Goal: Task Accomplishment & Management: Manage account settings

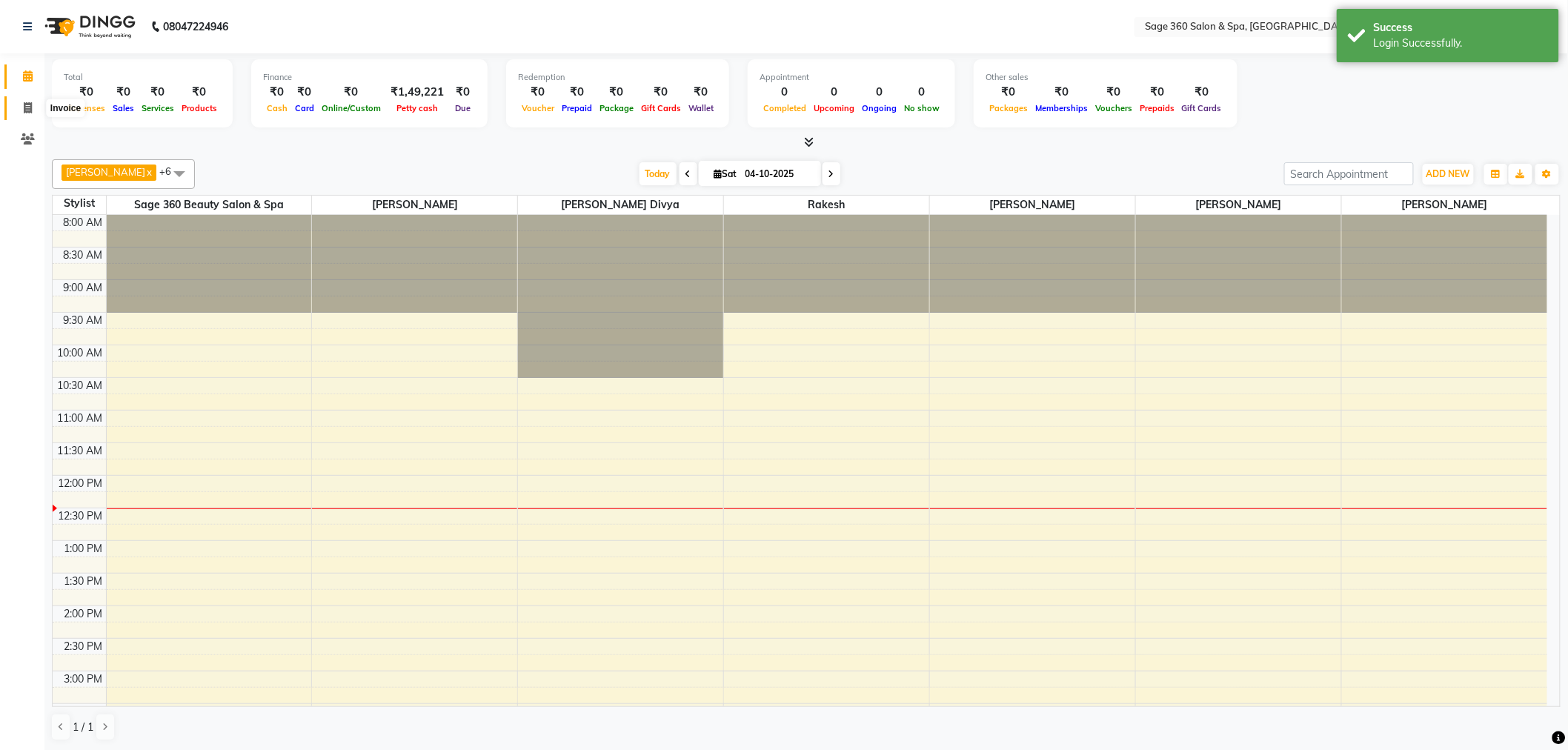
click at [26, 108] on icon at bounding box center [28, 108] width 8 height 12
select select "7678"
select select "service"
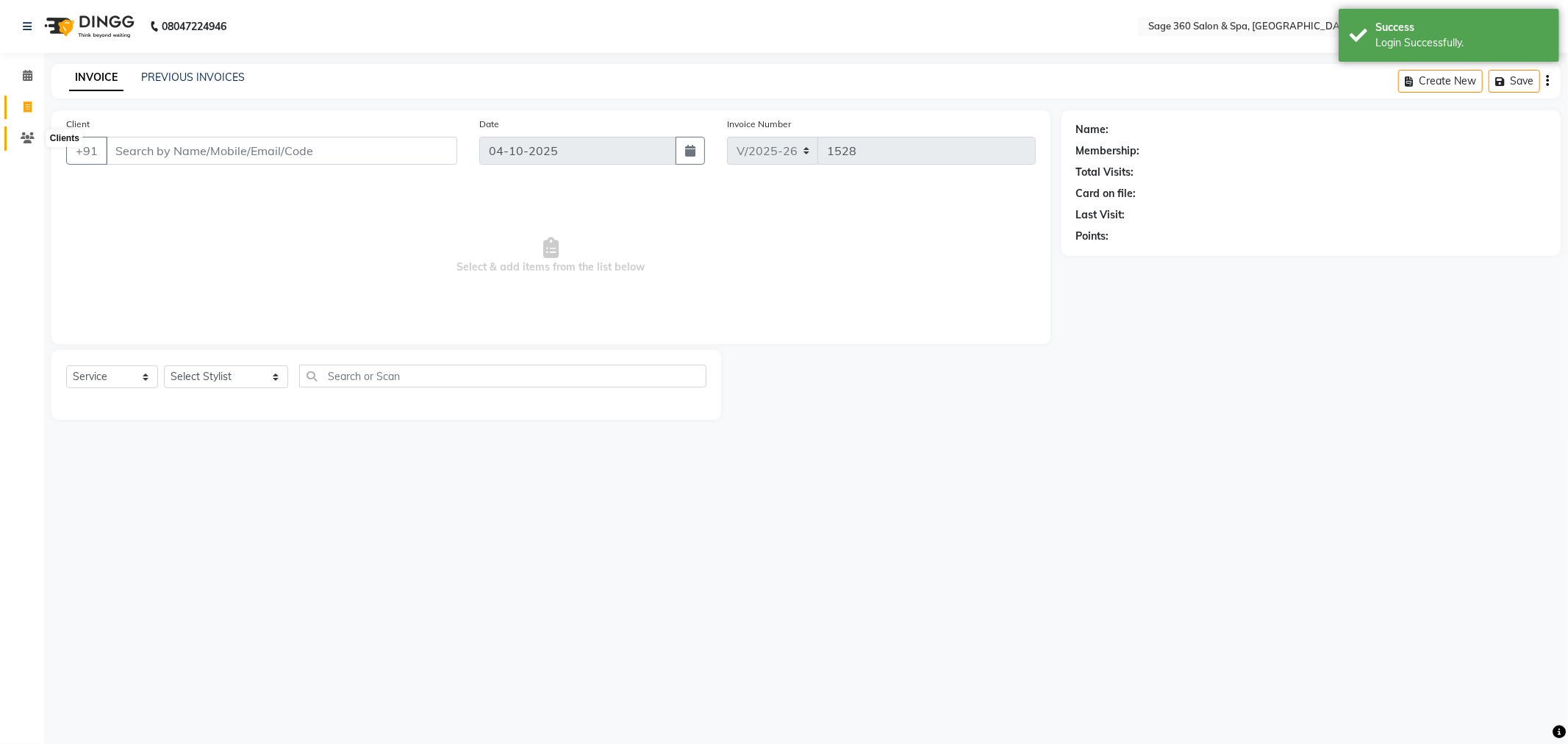
click at [31, 137] on icon at bounding box center [28, 138] width 14 height 11
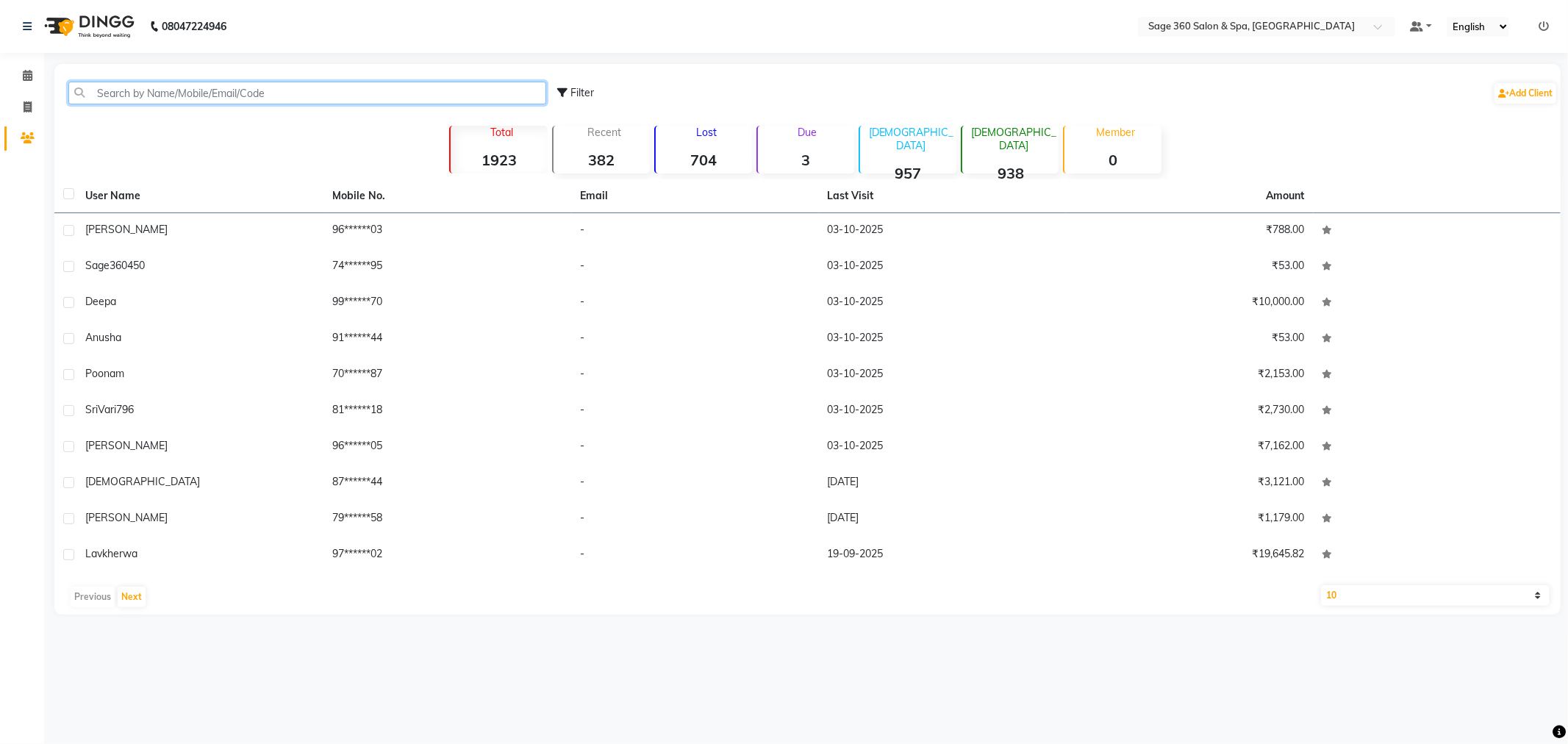
click at [224, 91] on input "text" at bounding box center [308, 93] width 478 height 23
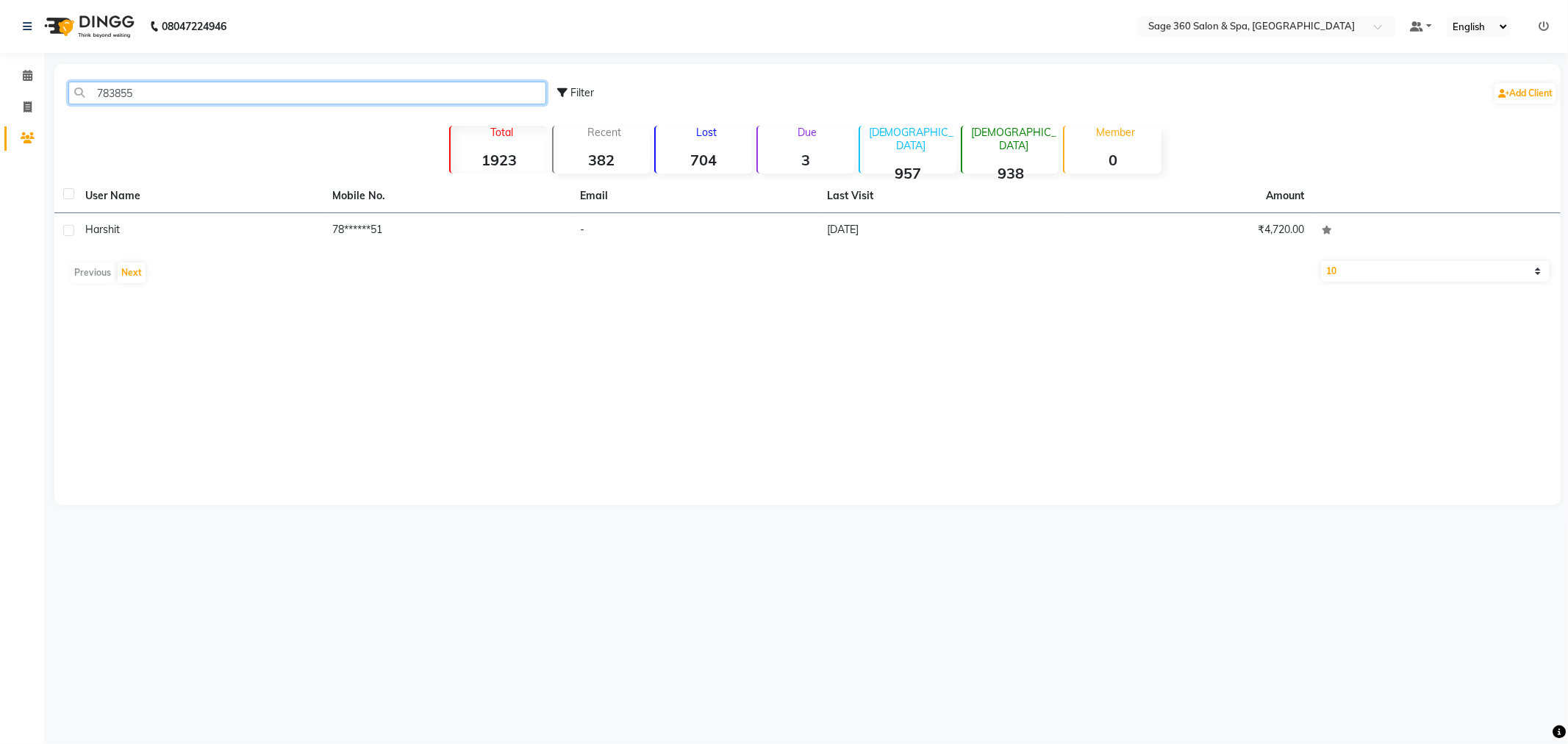
type input "783855"
click at [327, 251] on div "User Name Mobile No. Email Last Visit Amount [PERSON_NAME] 78******51 - [DATE] …" at bounding box center [807, 235] width 1507 height 111
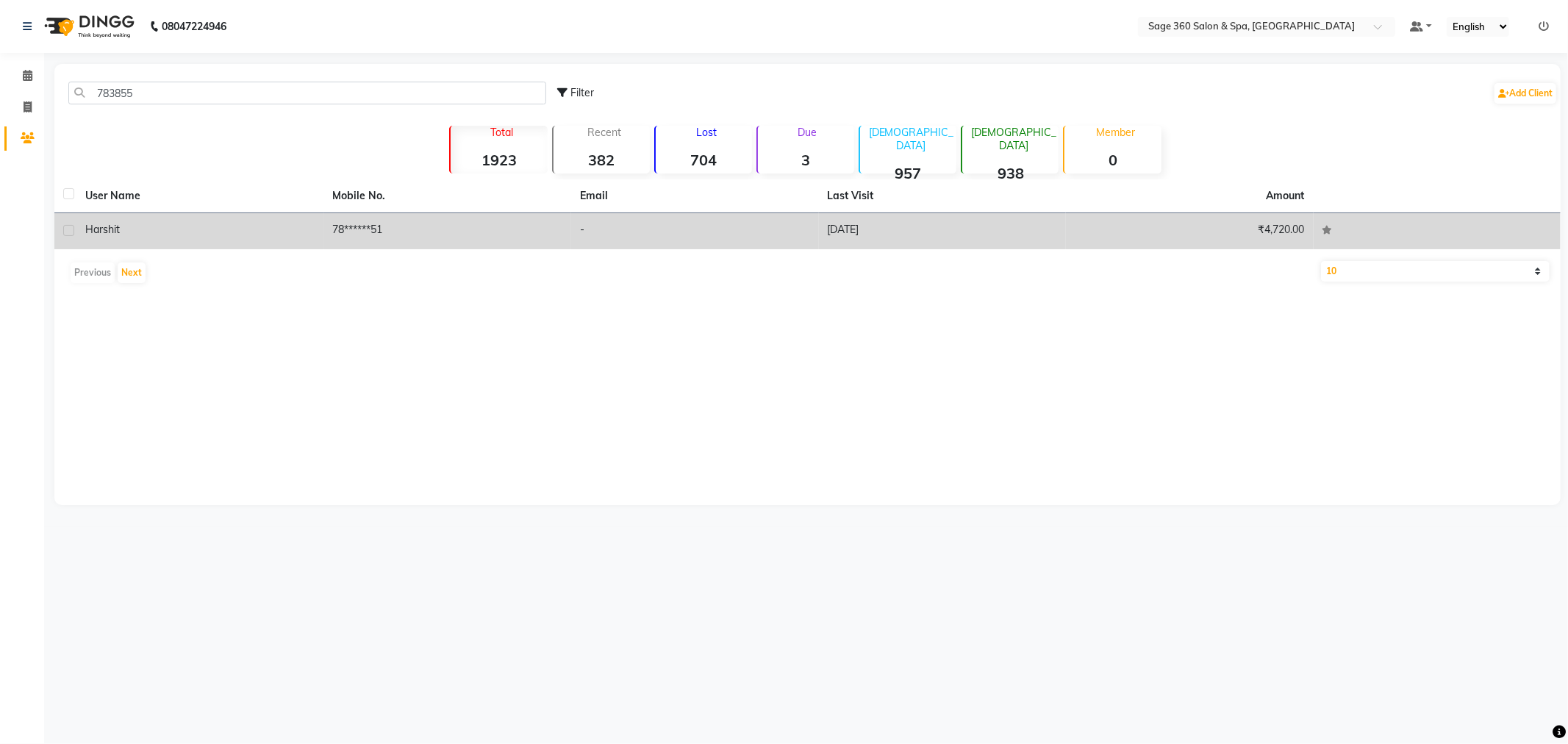
click at [333, 238] on td "78******51" at bounding box center [447, 231] width 247 height 36
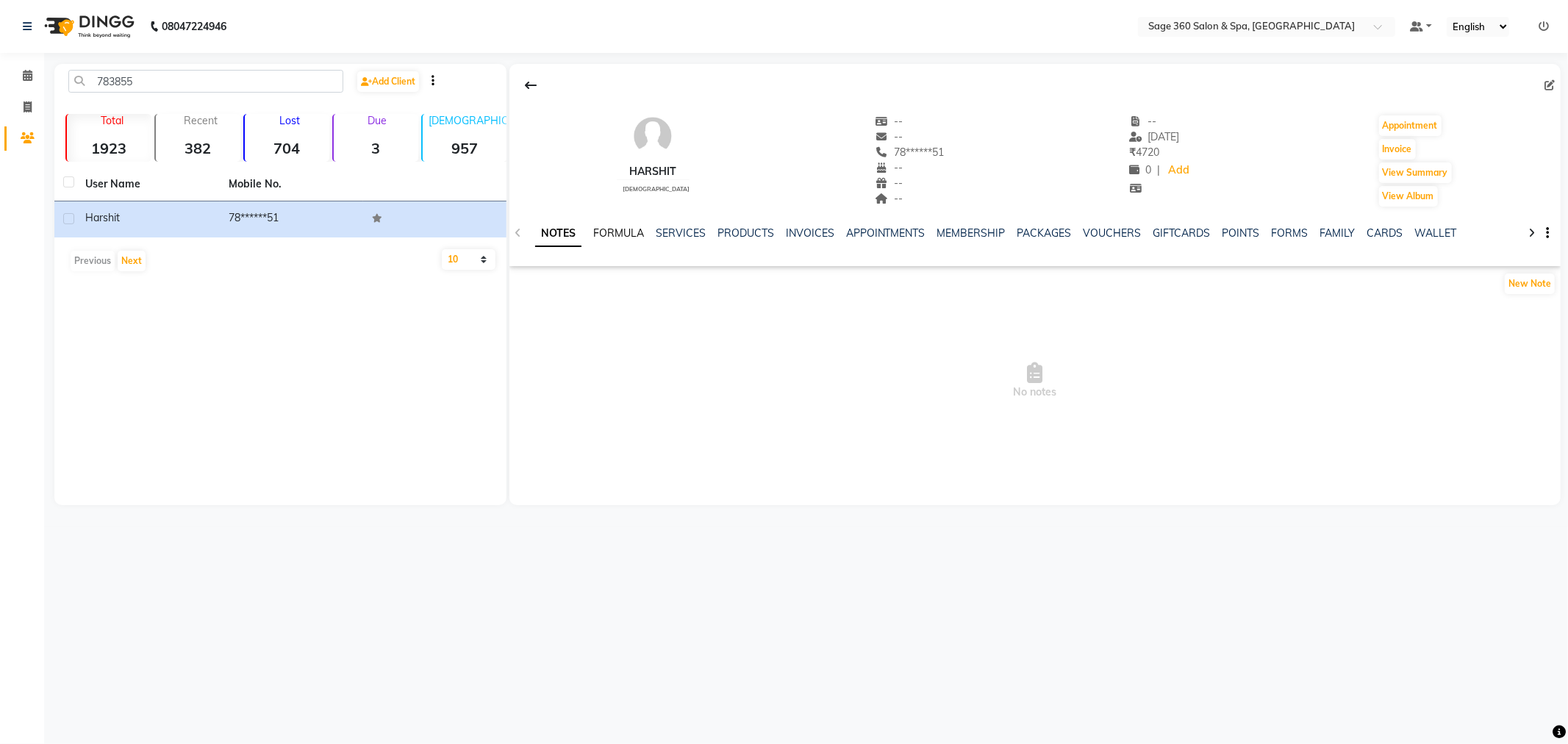
click at [630, 234] on link "FORMULA" at bounding box center [618, 233] width 51 height 13
click at [660, 234] on link "SERVICES" at bounding box center [679, 233] width 50 height 13
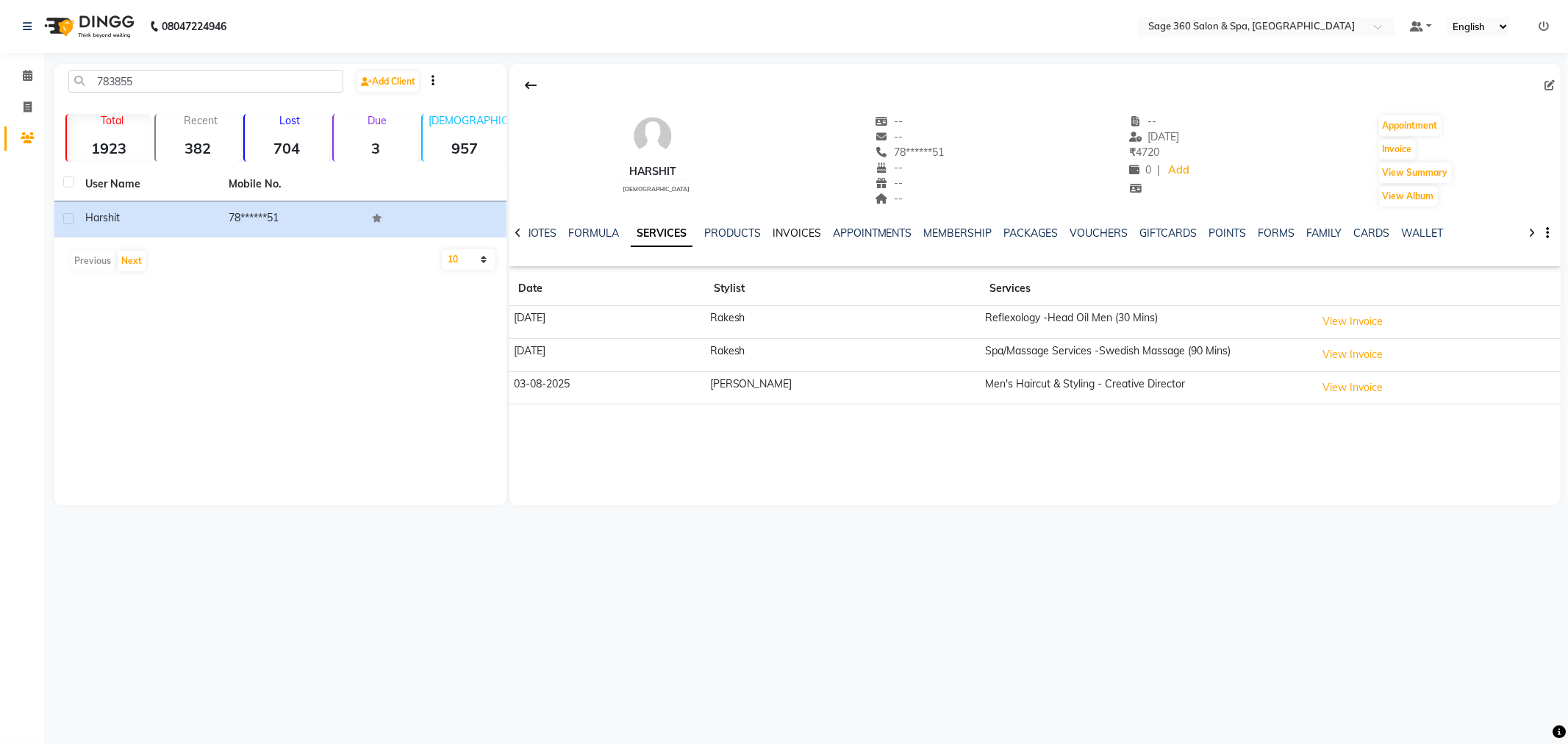
click at [786, 228] on link "INVOICES" at bounding box center [797, 233] width 49 height 13
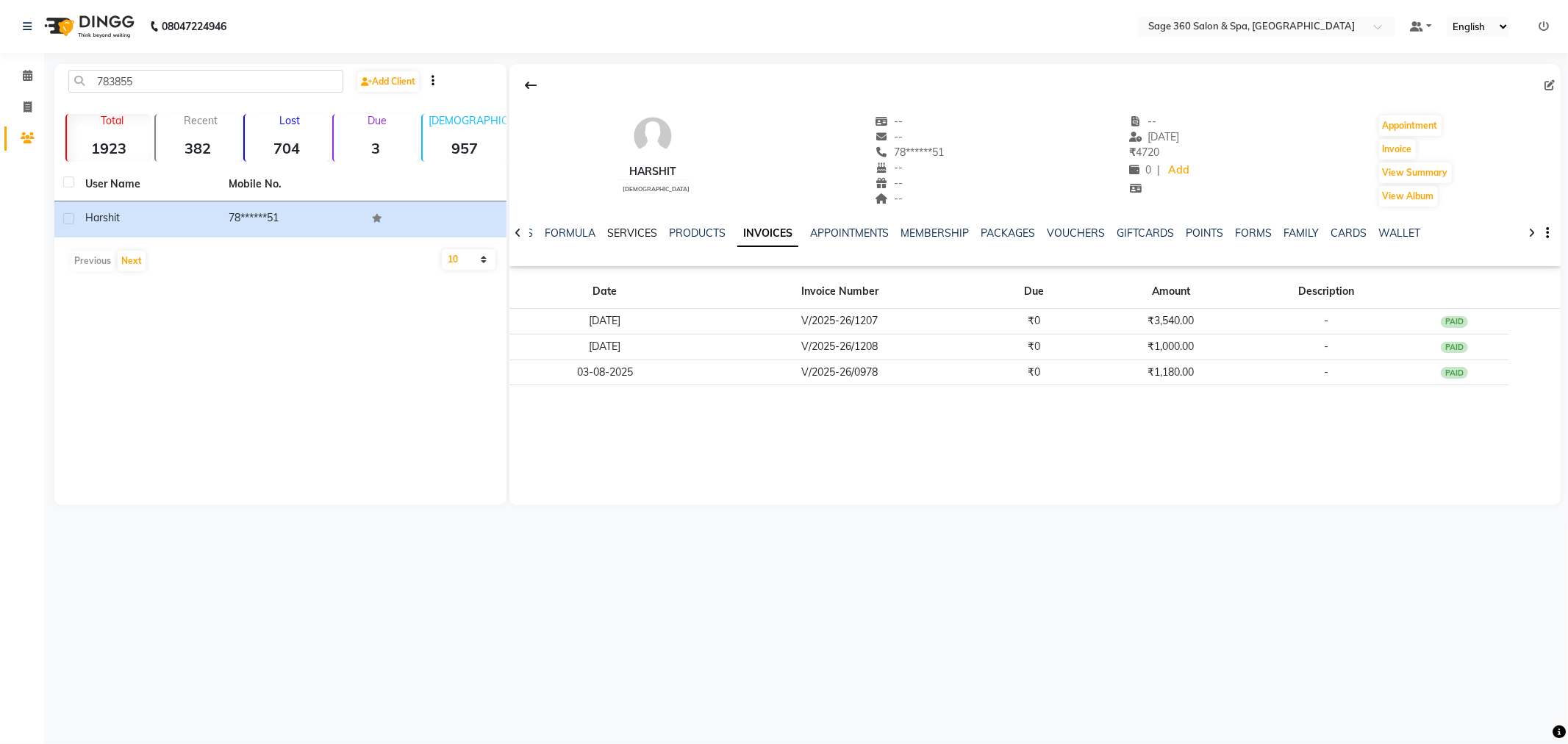
click at [640, 236] on link "SERVICES" at bounding box center [633, 233] width 50 height 13
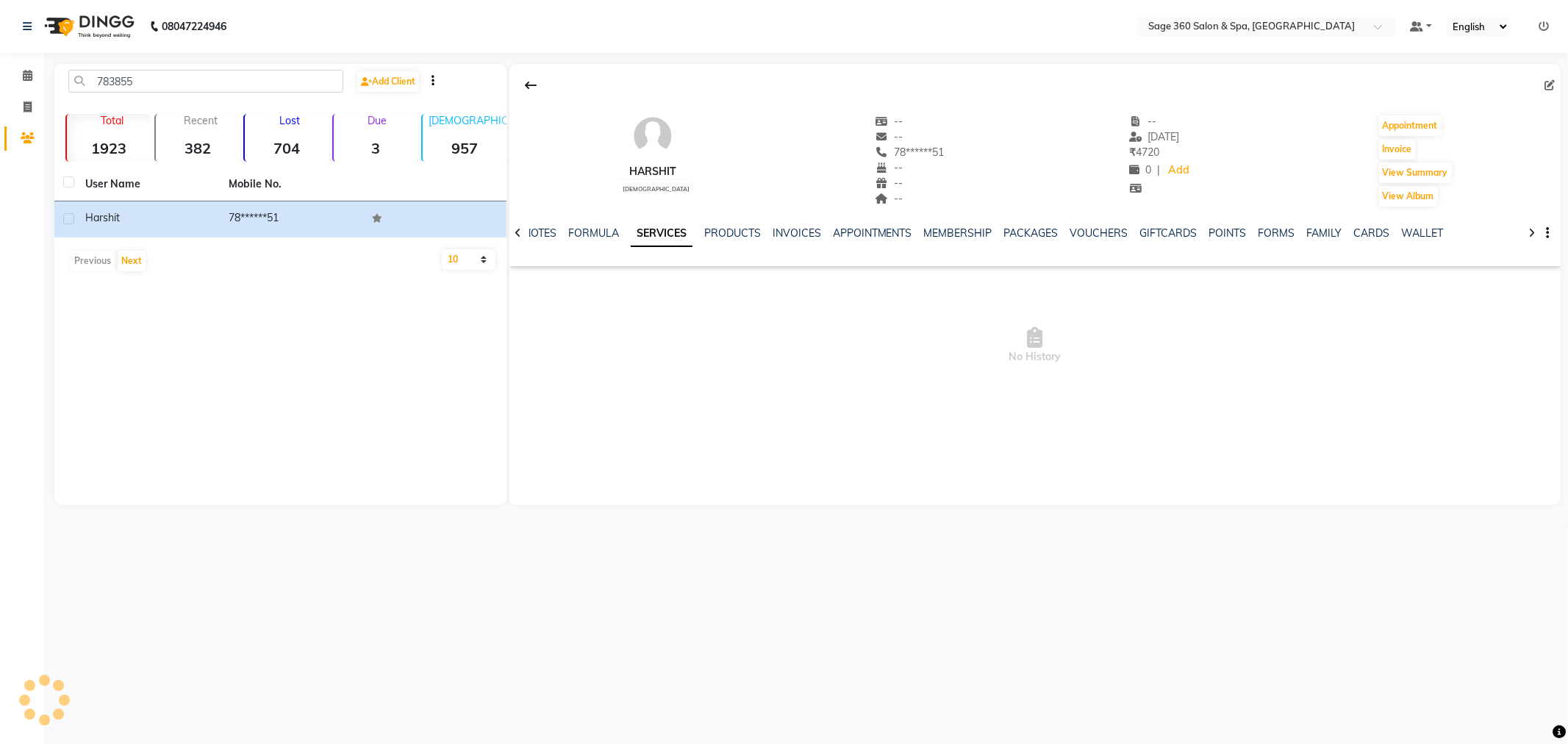
click at [649, 233] on link "SERVICES" at bounding box center [661, 234] width 62 height 27
click at [729, 232] on link "PRODUCTS" at bounding box center [732, 233] width 56 height 13
click at [633, 235] on link "SERVICES" at bounding box center [644, 233] width 50 height 13
click at [804, 238] on link "INVOICES" at bounding box center [797, 233] width 49 height 13
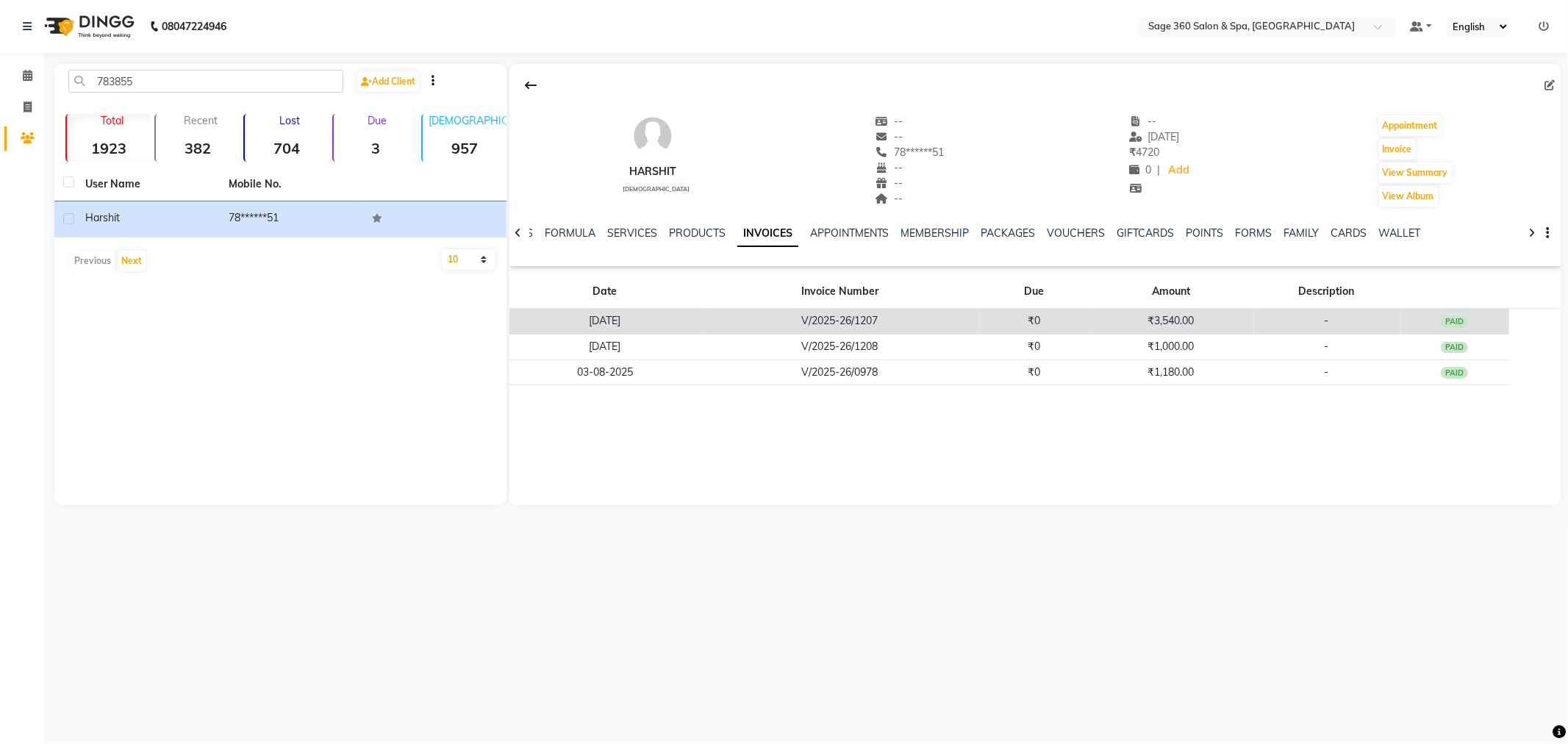
click at [1453, 325] on div "PAID" at bounding box center [1454, 322] width 28 height 11
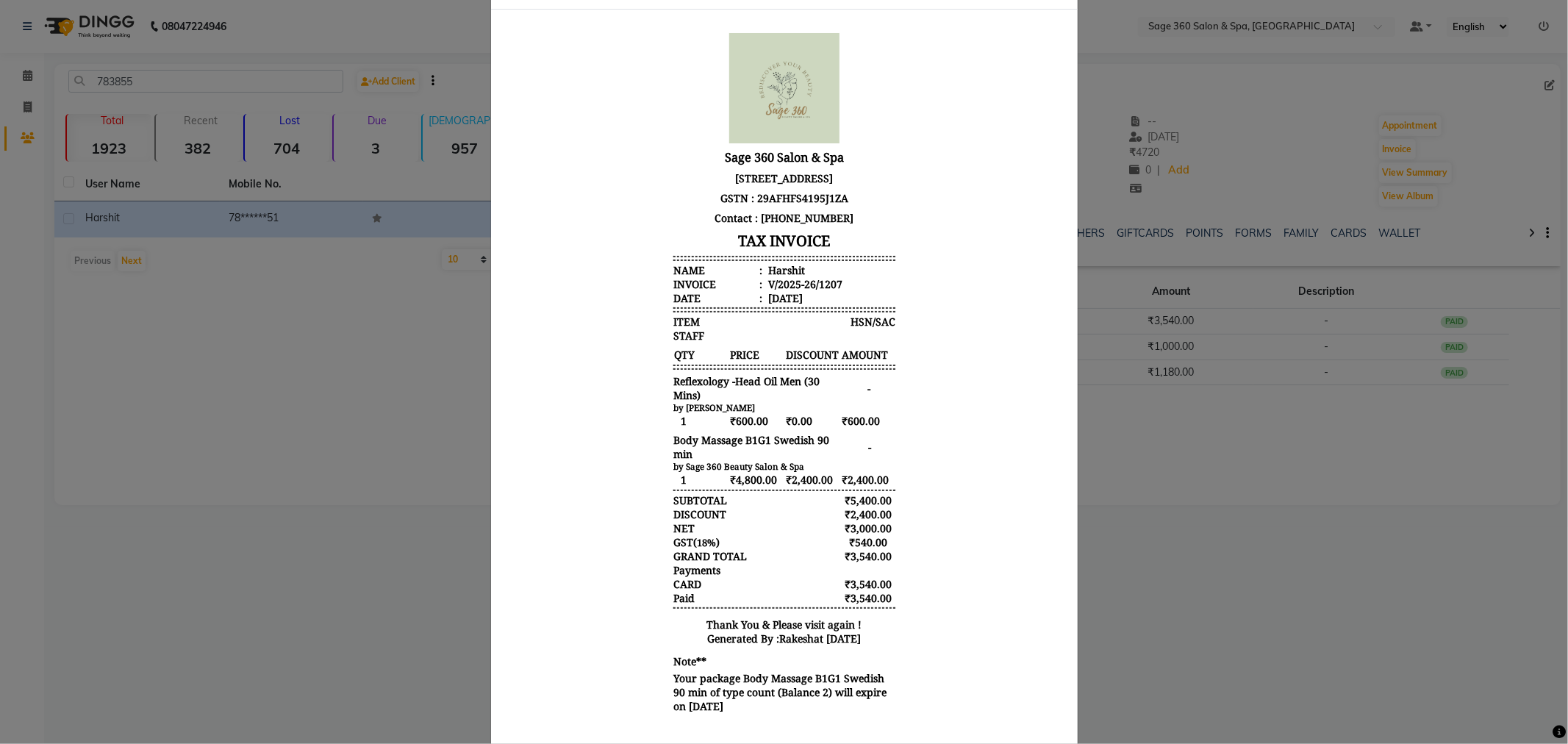
scroll to position [129, 0]
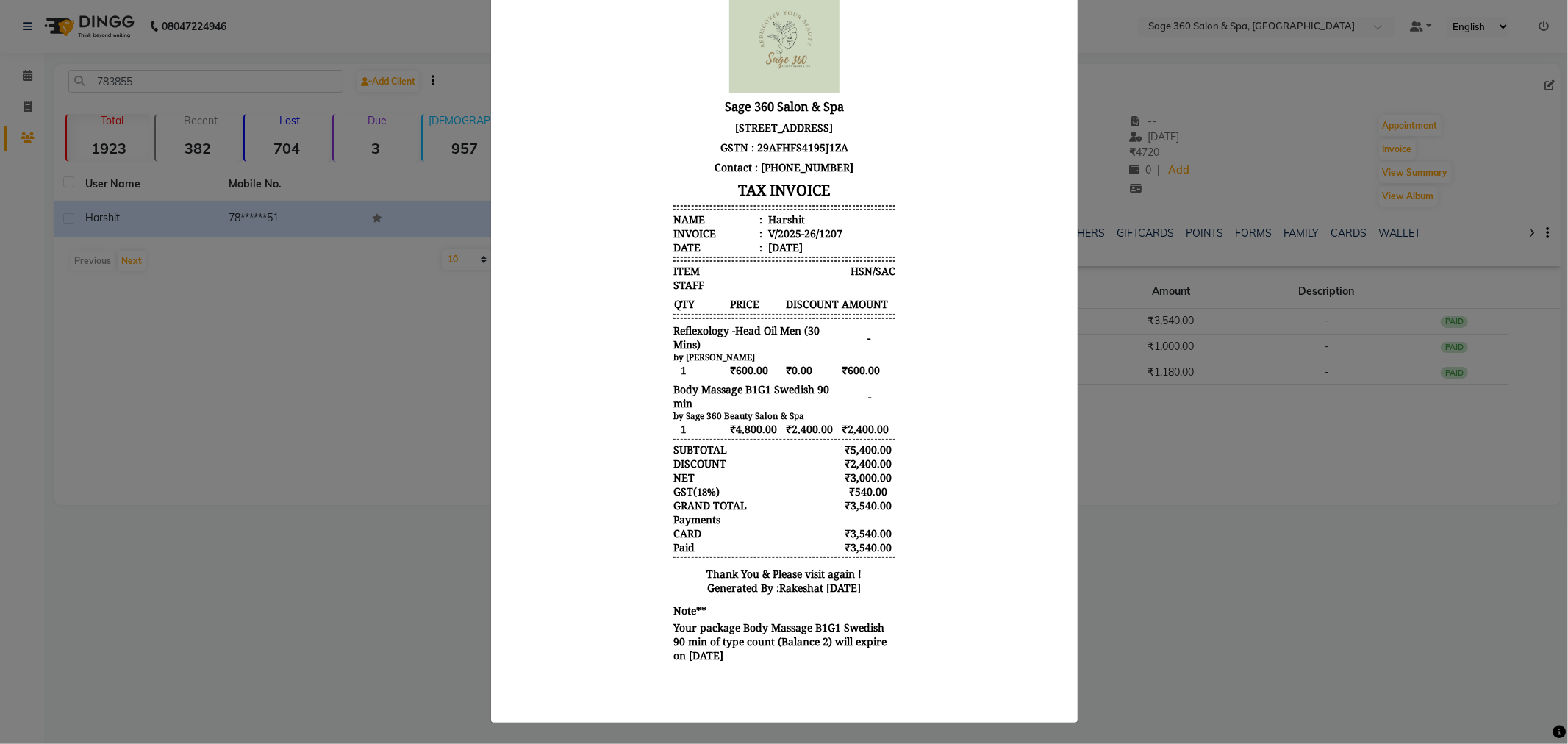
click at [1179, 636] on ngb-modal-window "INVOICE View Invoice Close" at bounding box center [784, 372] width 1568 height 744
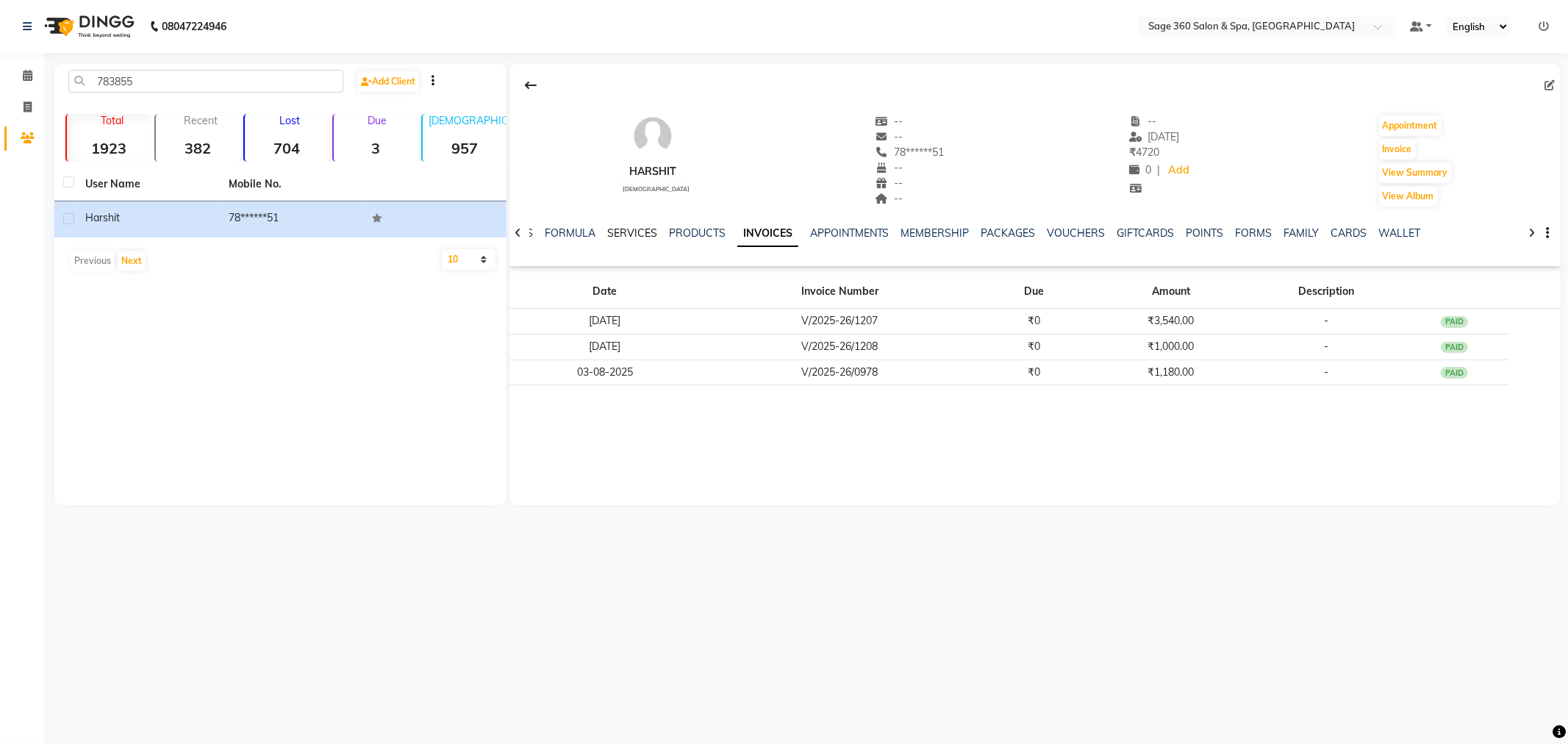
click at [630, 231] on link "SERVICES" at bounding box center [633, 233] width 50 height 13
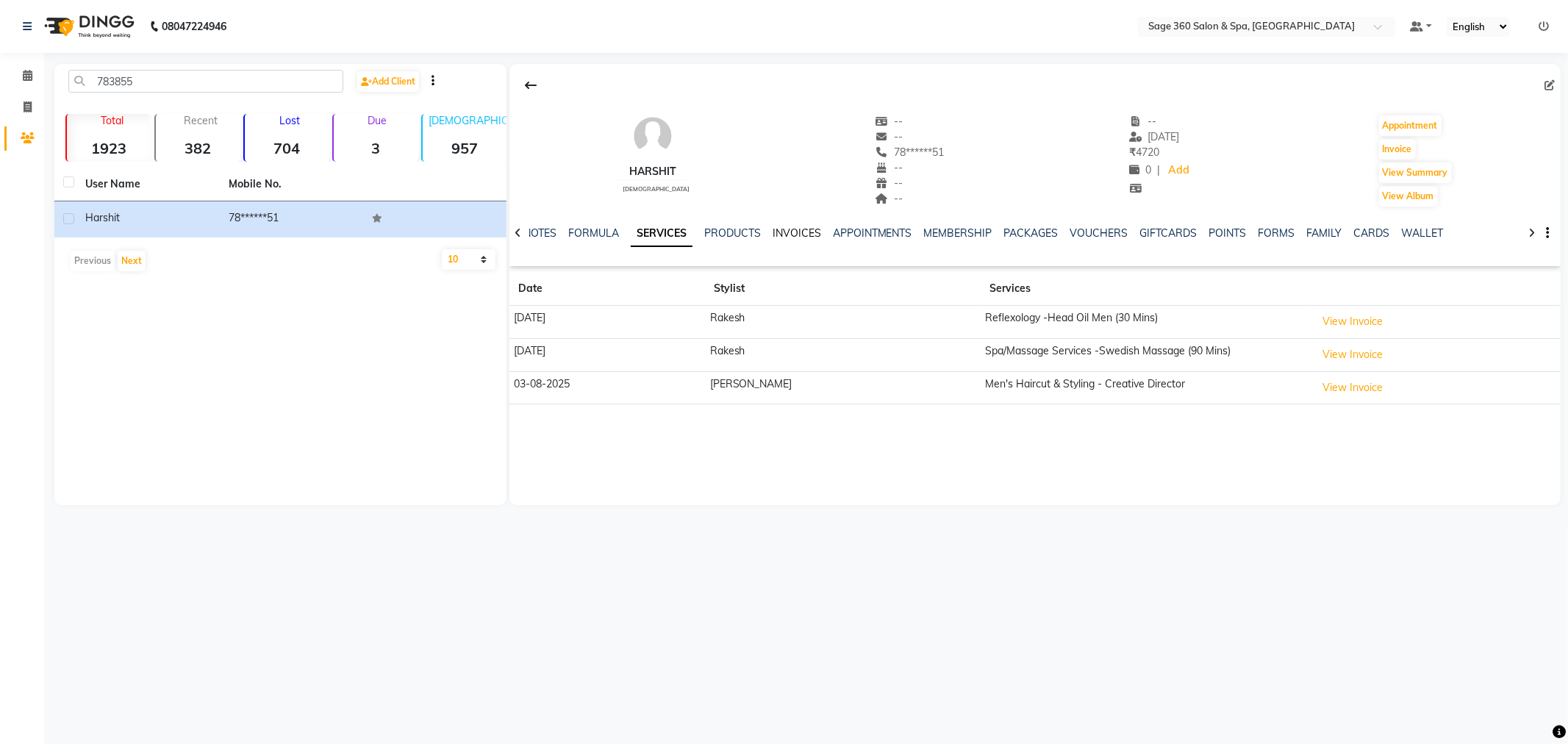
click at [792, 238] on link "INVOICES" at bounding box center [797, 233] width 49 height 13
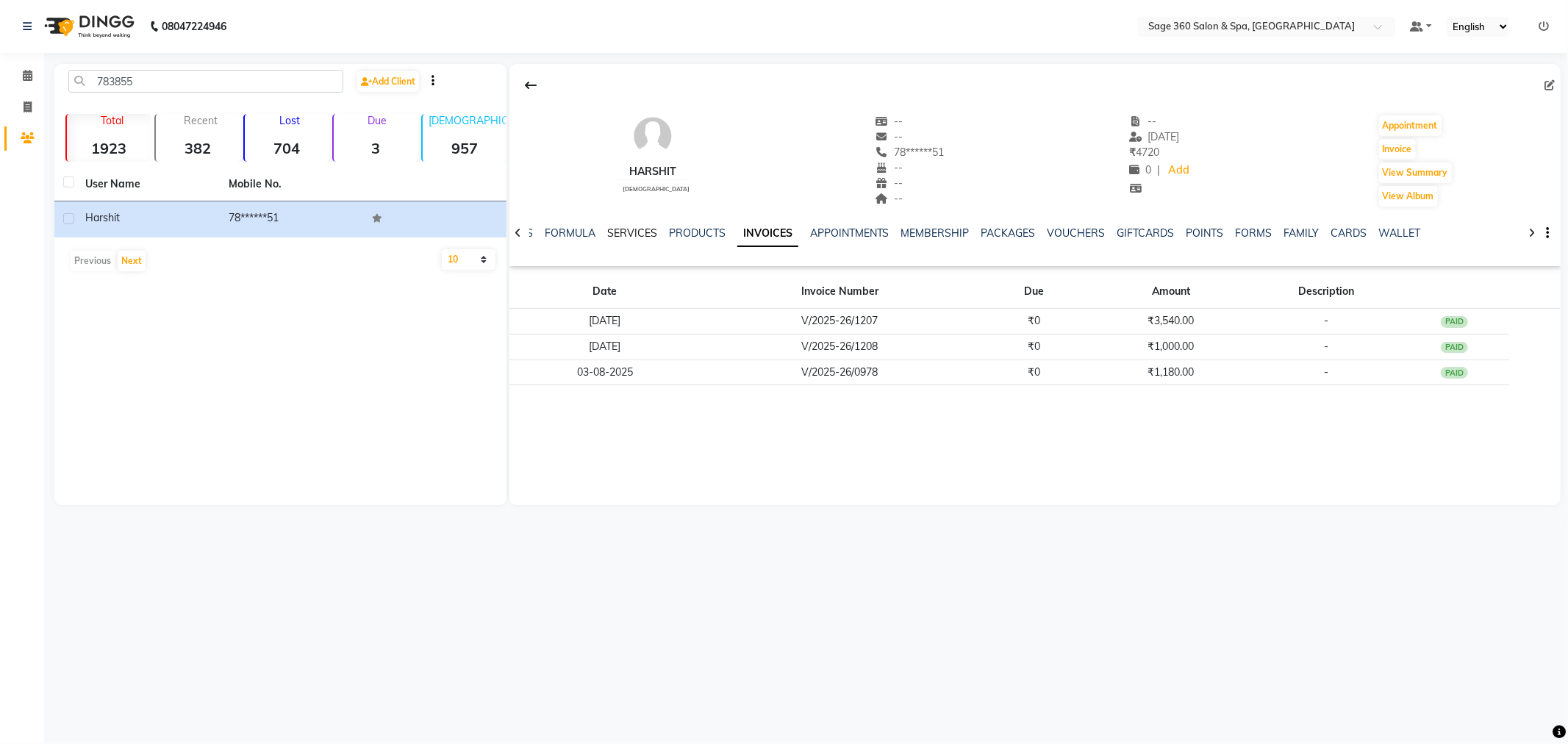
click at [648, 233] on link "SERVICES" at bounding box center [633, 233] width 50 height 13
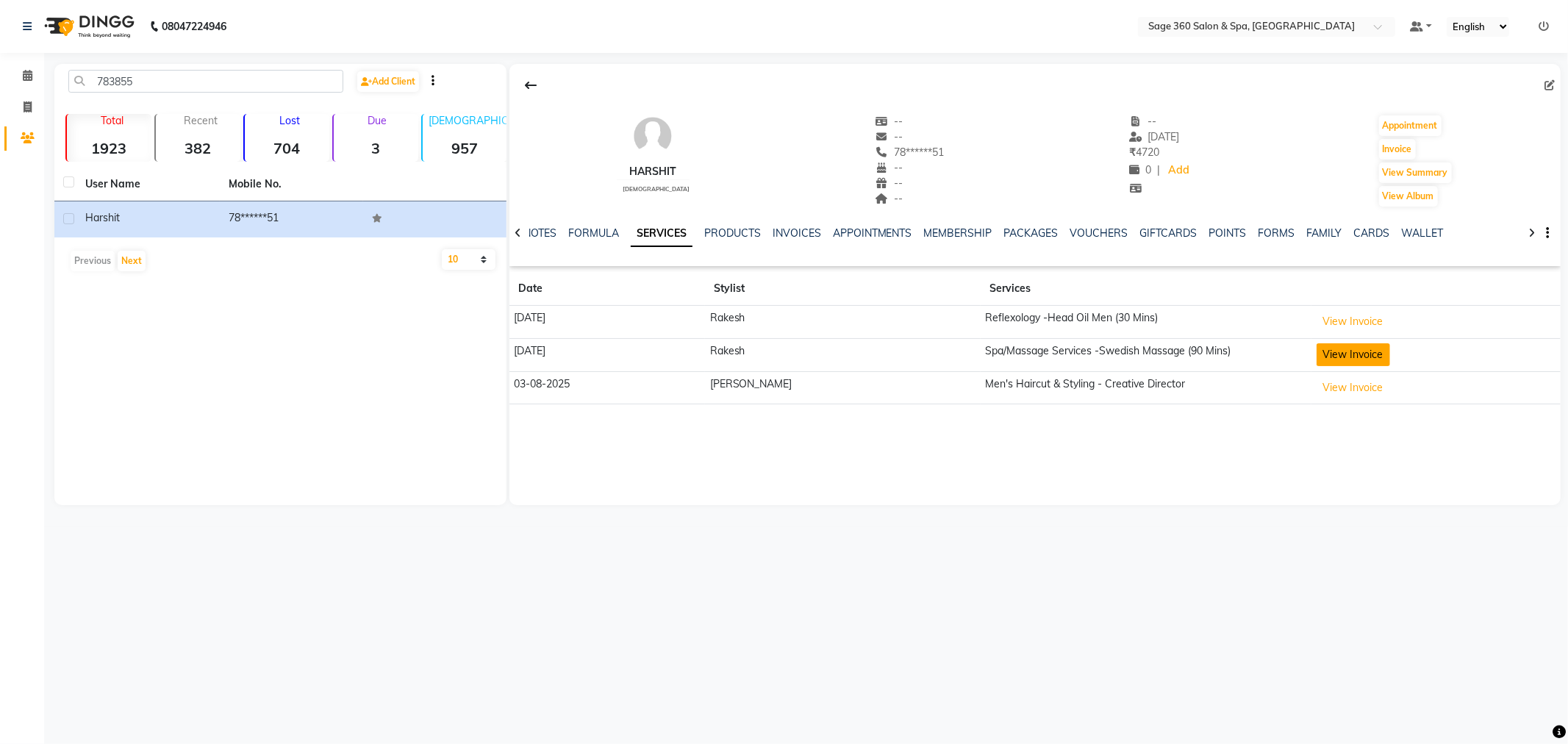
click at [1335, 357] on button "View Invoice" at bounding box center [1353, 354] width 74 height 23
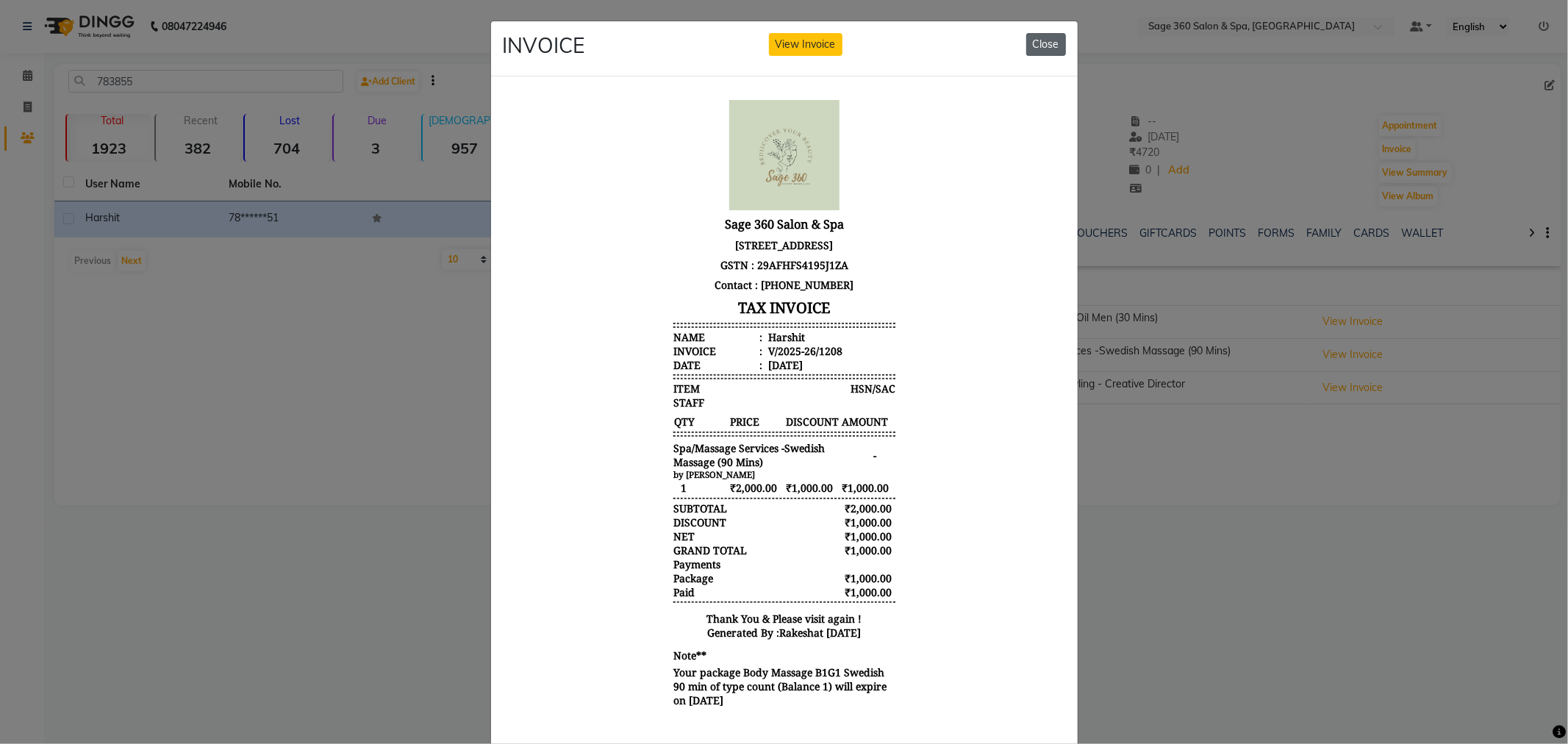
click at [1046, 43] on button "Close" at bounding box center [1046, 45] width 40 height 23
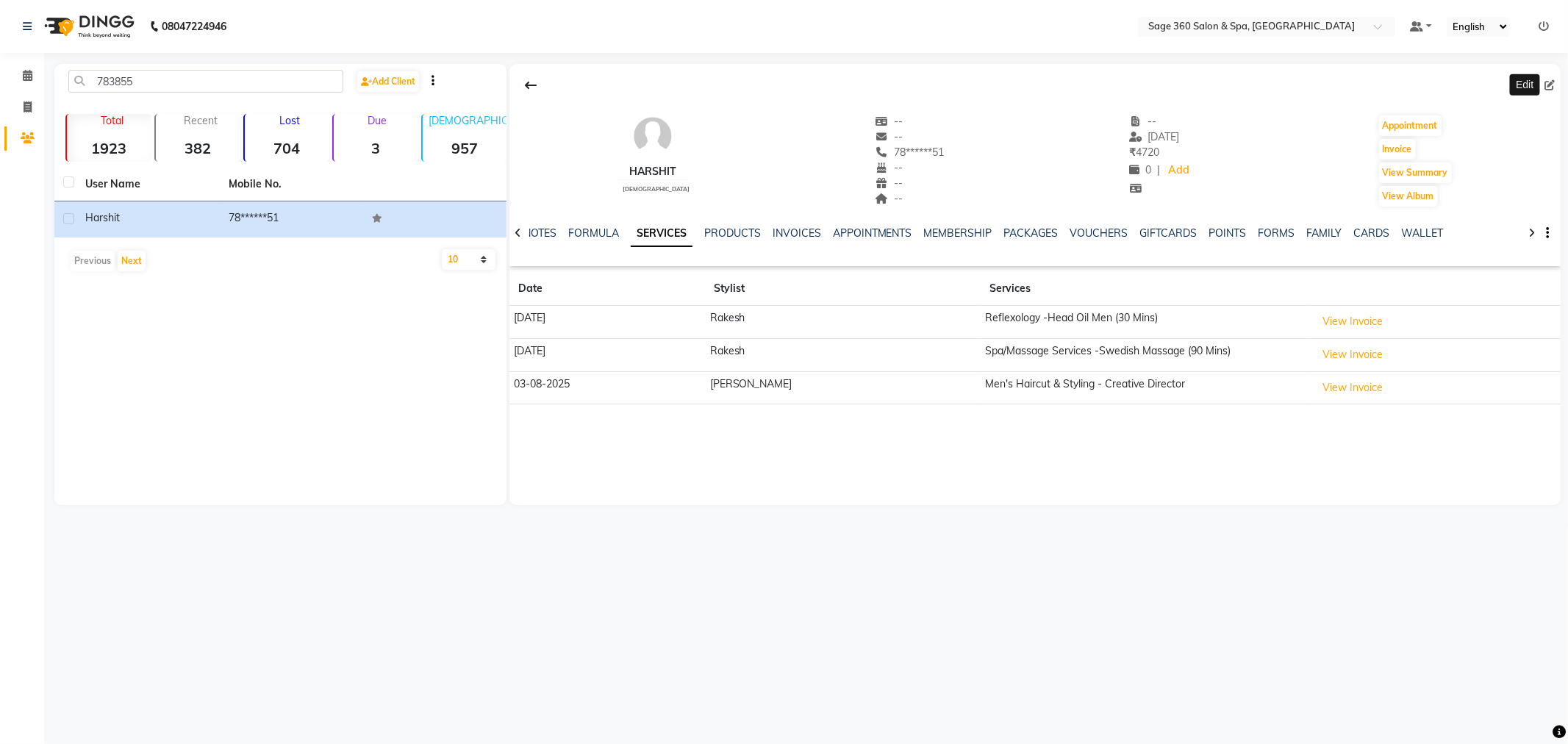
click at [1552, 84] on icon at bounding box center [1550, 85] width 11 height 11
select select "[DEMOGRAPHIC_DATA]"
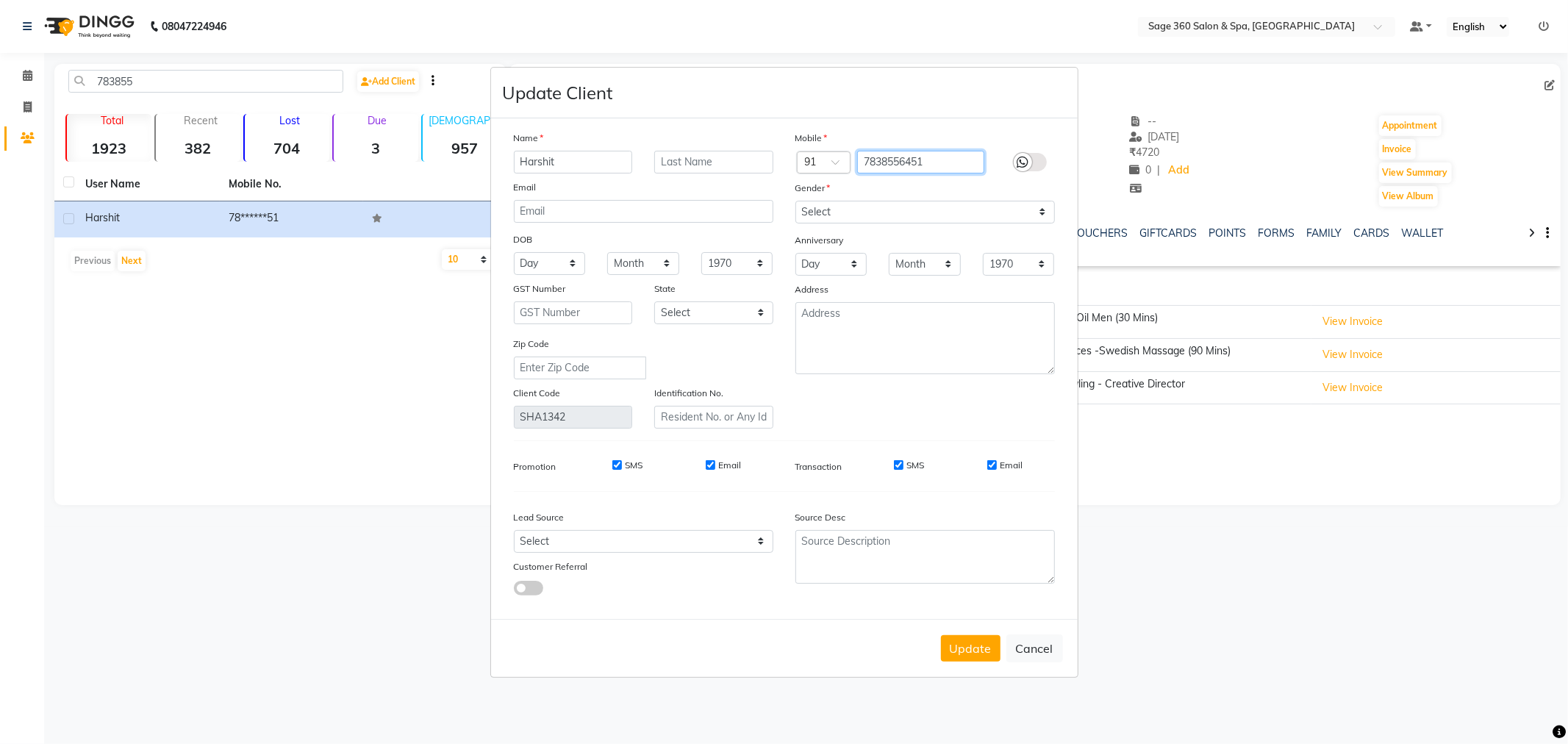
drag, startPoint x: 957, startPoint y: 164, endPoint x: 789, endPoint y: 170, distance: 168.1
click at [789, 170] on div "Country Code × 91 7838556451" at bounding box center [925, 162] width 282 height 24
click at [972, 632] on div "Update Cancel" at bounding box center [784, 648] width 587 height 58
click at [975, 638] on button "Update" at bounding box center [971, 648] width 59 height 27
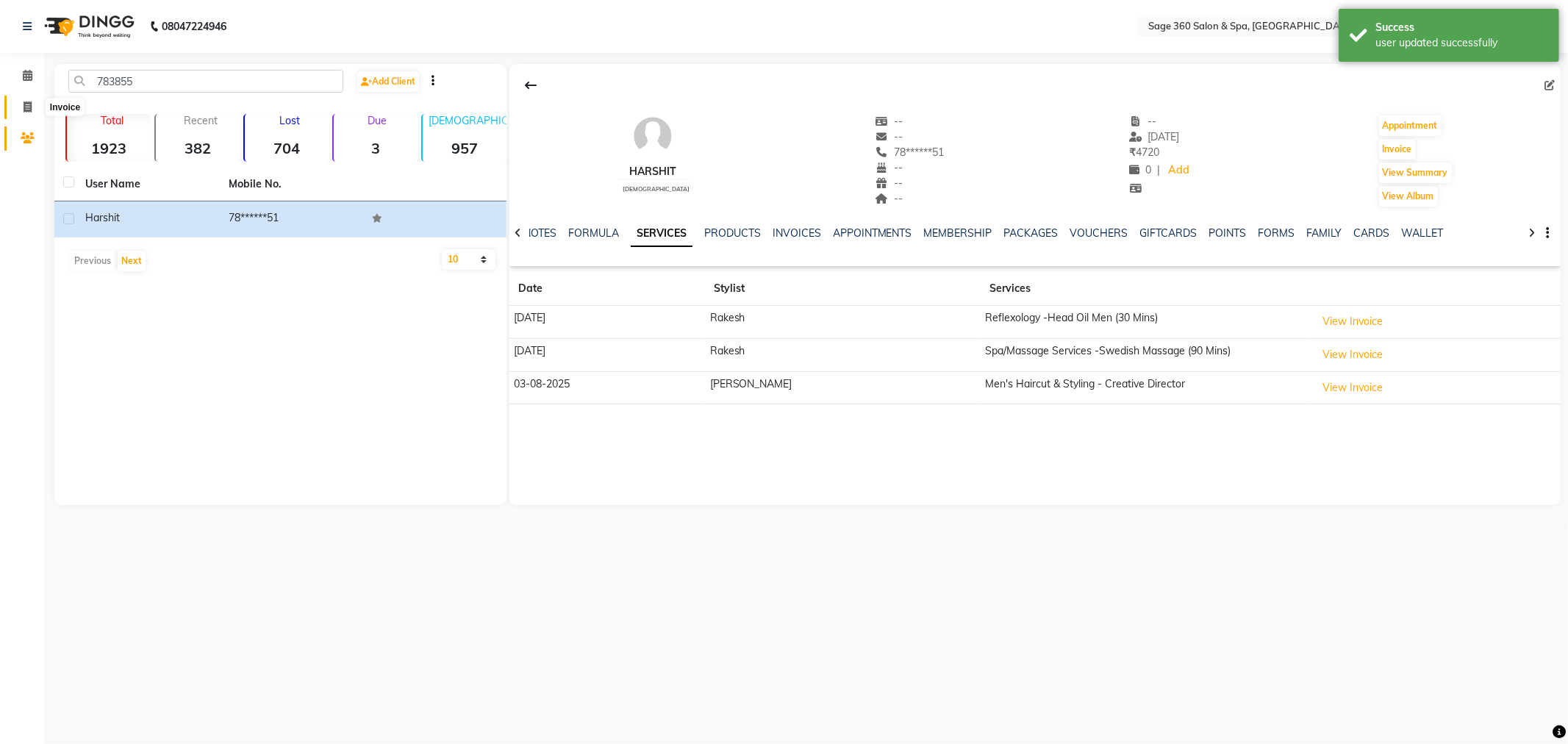
click at [26, 107] on icon at bounding box center [28, 107] width 8 height 11
select select "service"
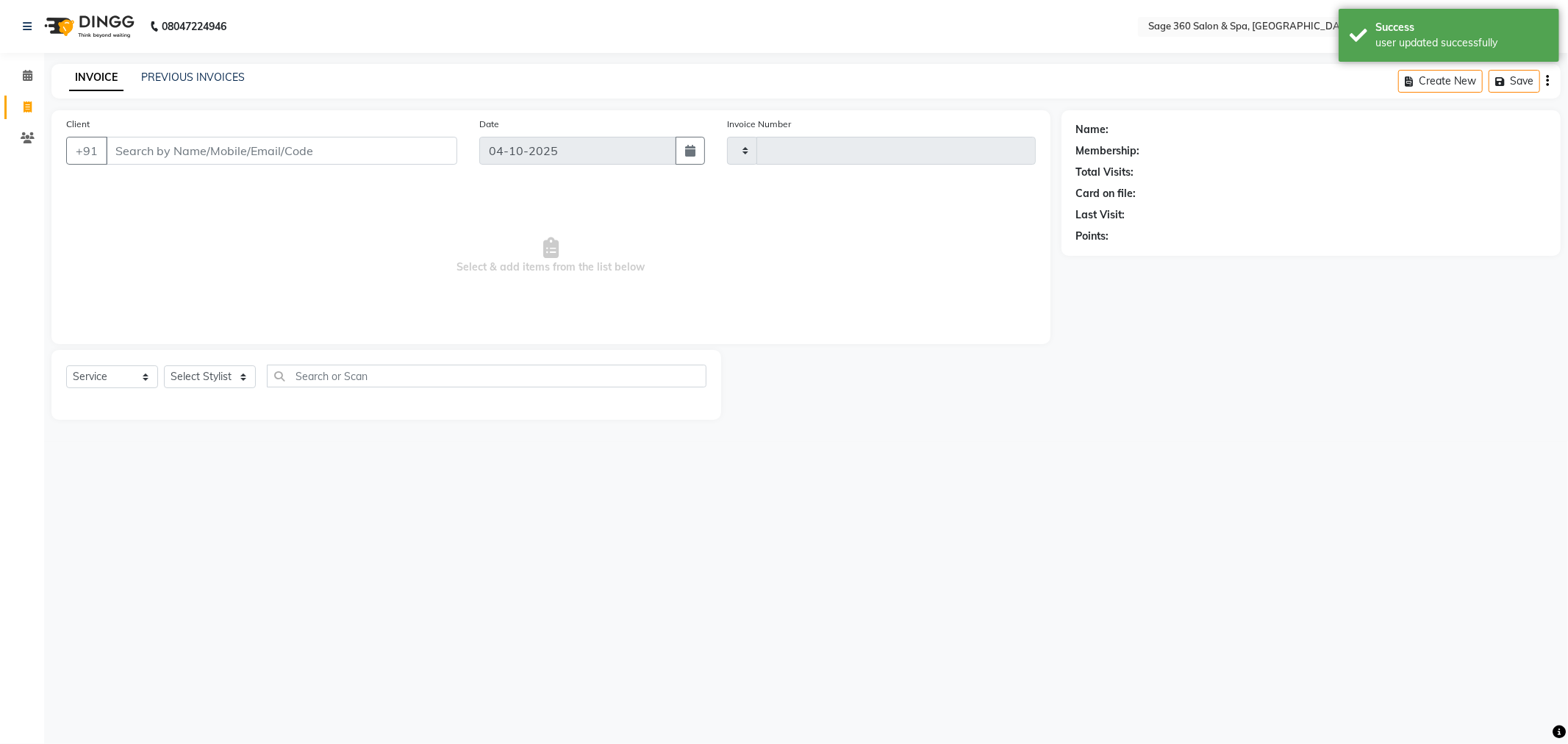
type input "1528"
select select "7678"
click at [241, 150] on input "Client" at bounding box center [282, 150] width 352 height 28
type input "7838556451"
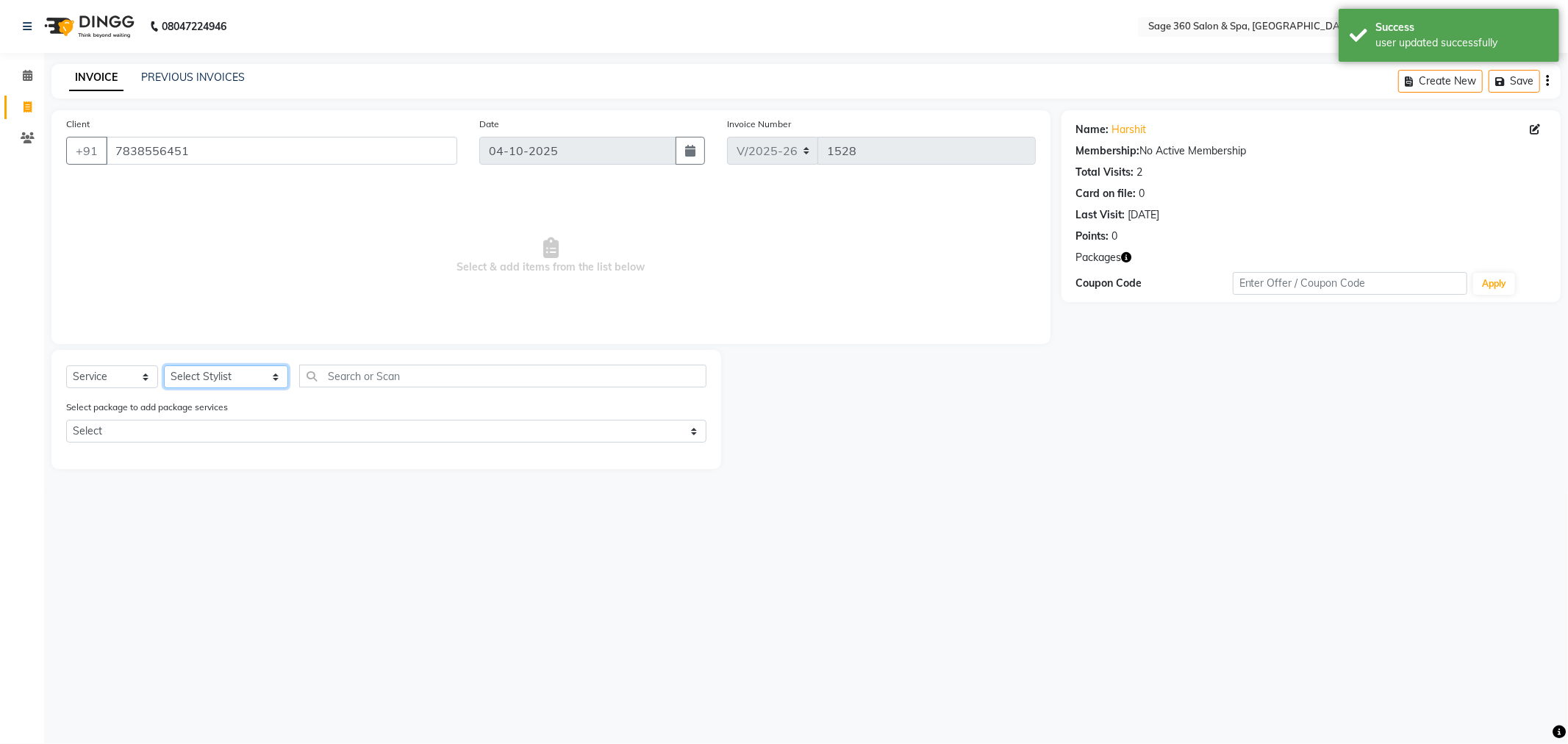
click at [188, 377] on select "Select Stylist [PERSON_NAME] [PERSON_NAME] Kavana [PERSON_NAME] [PERSON_NAME] […" at bounding box center [226, 376] width 124 height 23
select select "71259"
click at [164, 366] on select "Select Stylist [PERSON_NAME] [PERSON_NAME] Kavana [PERSON_NAME] [PERSON_NAME] […" at bounding box center [226, 376] width 124 height 23
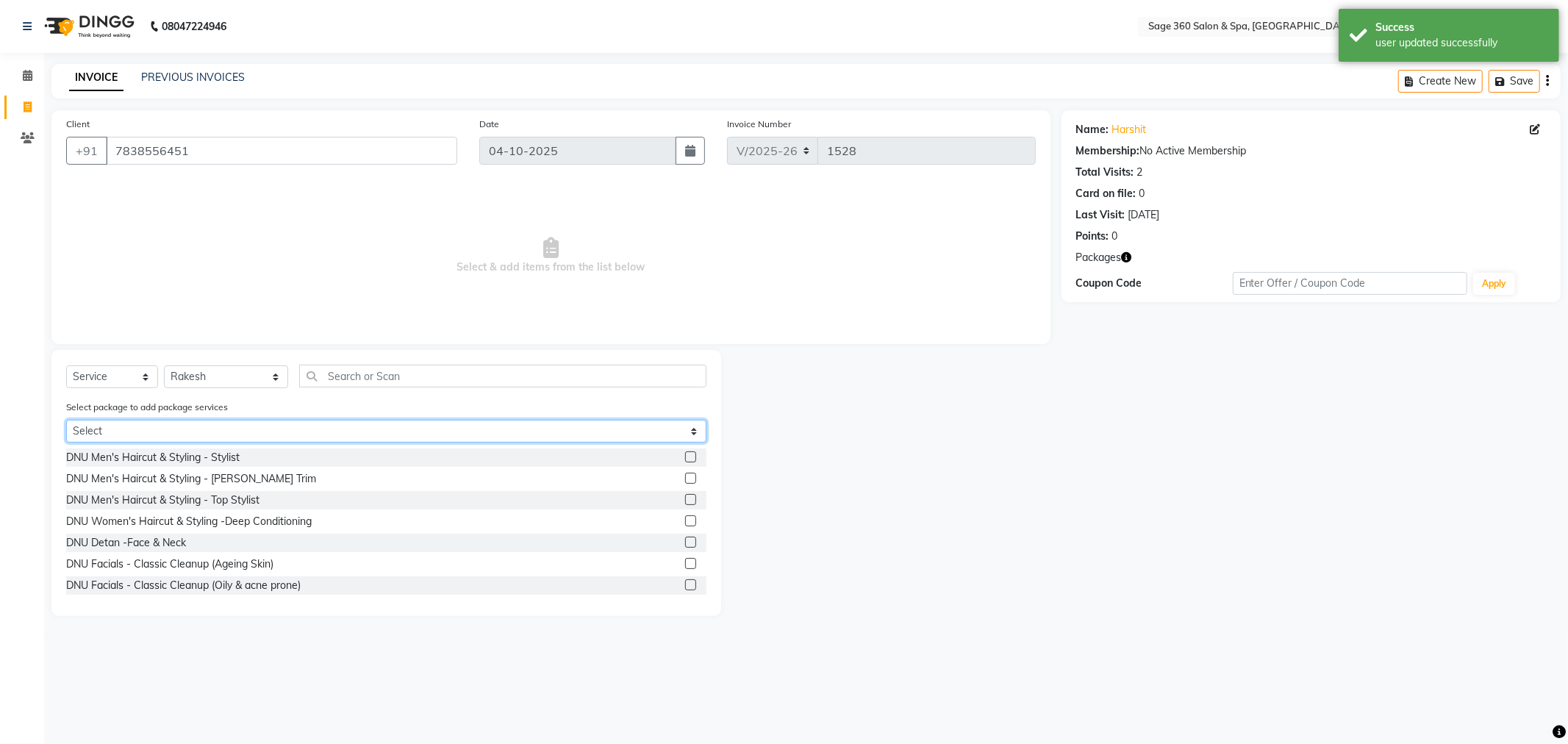
click at [219, 431] on select "Select Body Massage B1G1 Swedish 90 min" at bounding box center [386, 431] width 640 height 23
select select "1: Object"
click at [66, 419] on select "Select Body Massage B1G1 Swedish 90 min" at bounding box center [386, 431] width 640 height 23
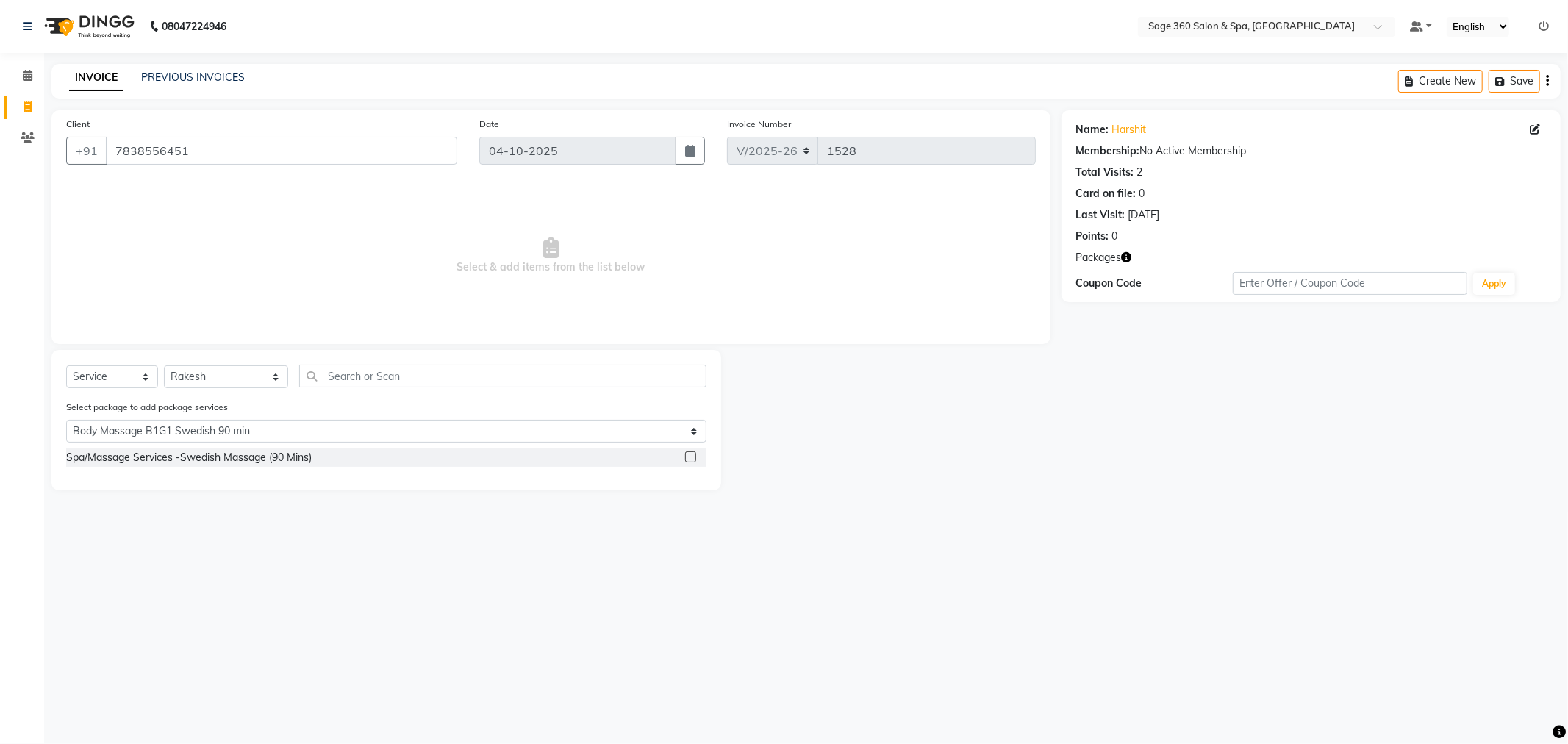
click at [767, 537] on div "08047224946 Select Location × Sage 360 Salon & Spa, Hadosiddapura Default Panel…" at bounding box center [784, 372] width 1568 height 744
click at [27, 77] on icon at bounding box center [28, 75] width 10 height 11
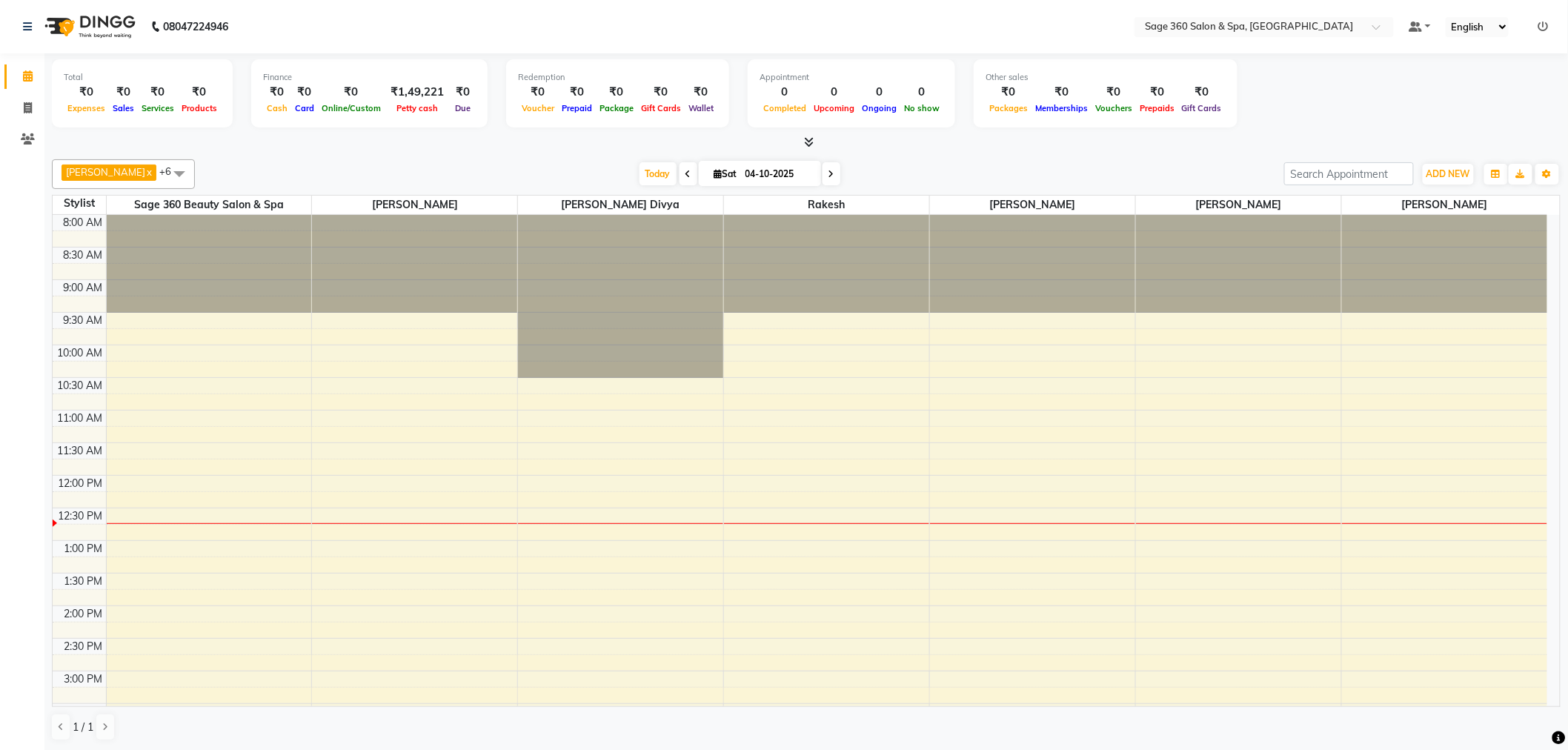
click at [1547, 24] on icon at bounding box center [1543, 26] width 11 height 11
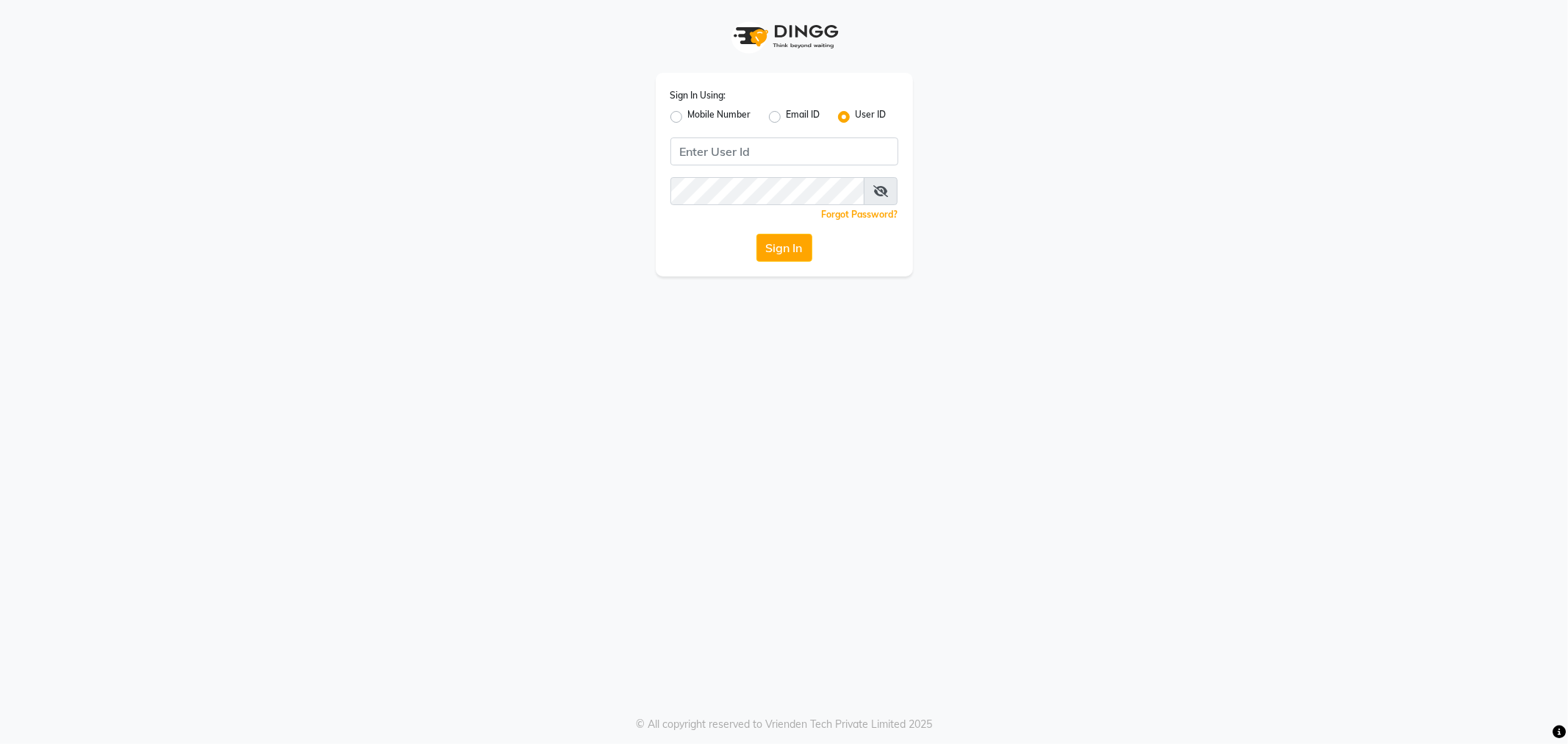
click at [688, 115] on label "Mobile Number" at bounding box center [720, 117] width 63 height 17
click at [688, 115] on input "Mobile Number" at bounding box center [693, 113] width 10 height 10
radio input "true"
radio input "false"
click at [740, 148] on input "Username" at bounding box center [808, 151] width 179 height 28
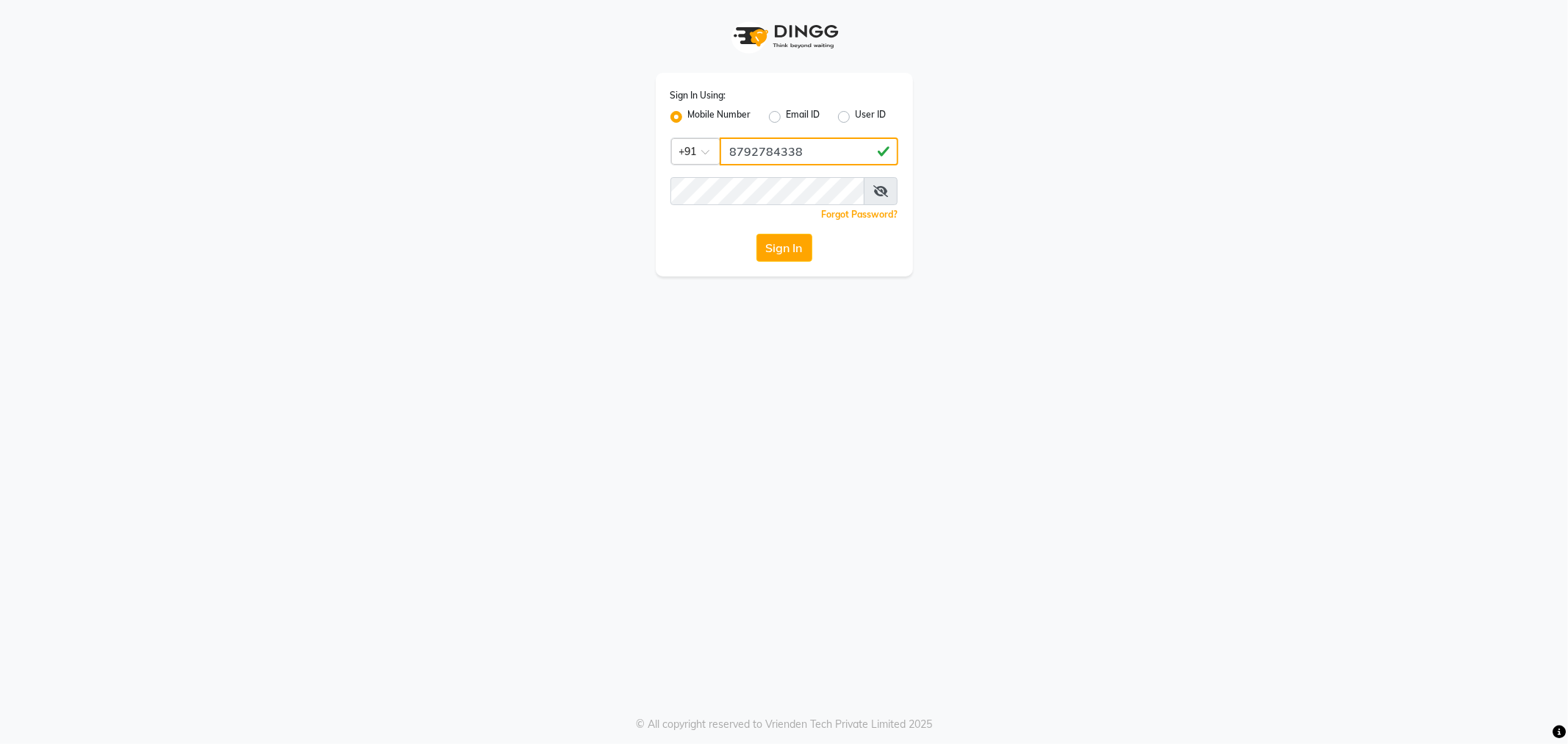
type input "8792784338"
click at [882, 194] on icon at bounding box center [880, 191] width 14 height 11
click at [882, 194] on icon at bounding box center [882, 191] width 13 height 11
click at [806, 246] on button "Sign In" at bounding box center [784, 247] width 55 height 28
